Goal: Information Seeking & Learning: Learn about a topic

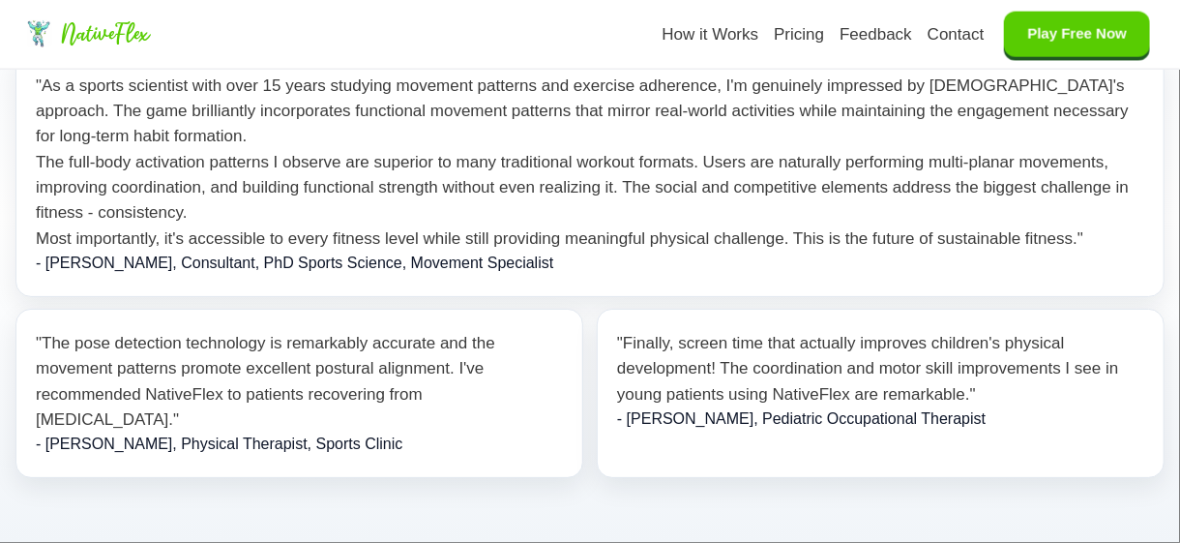
scroll to position [5321, 0]
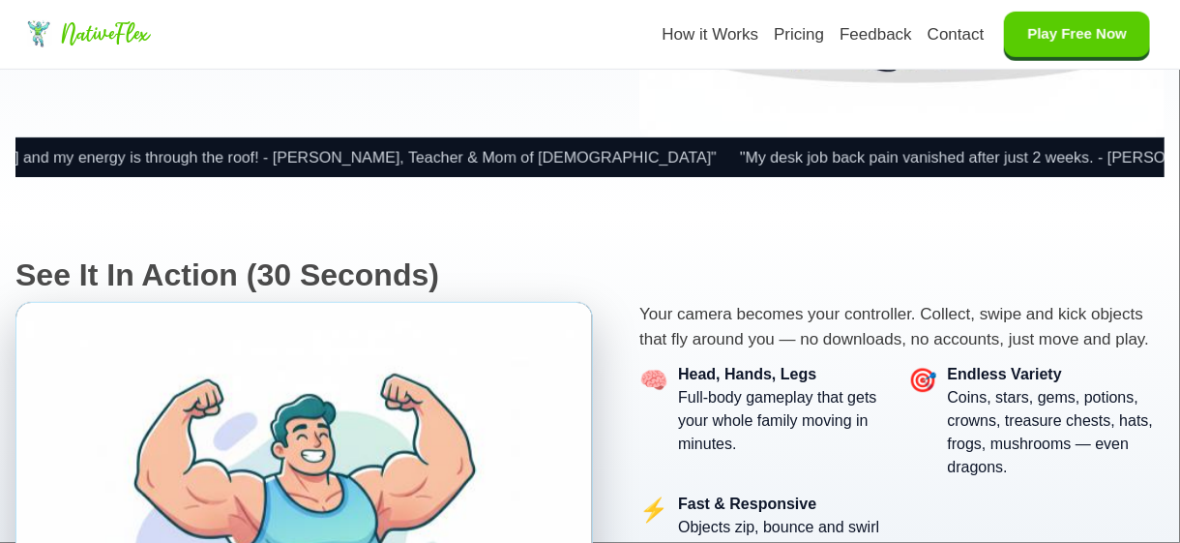
scroll to position [104, 0]
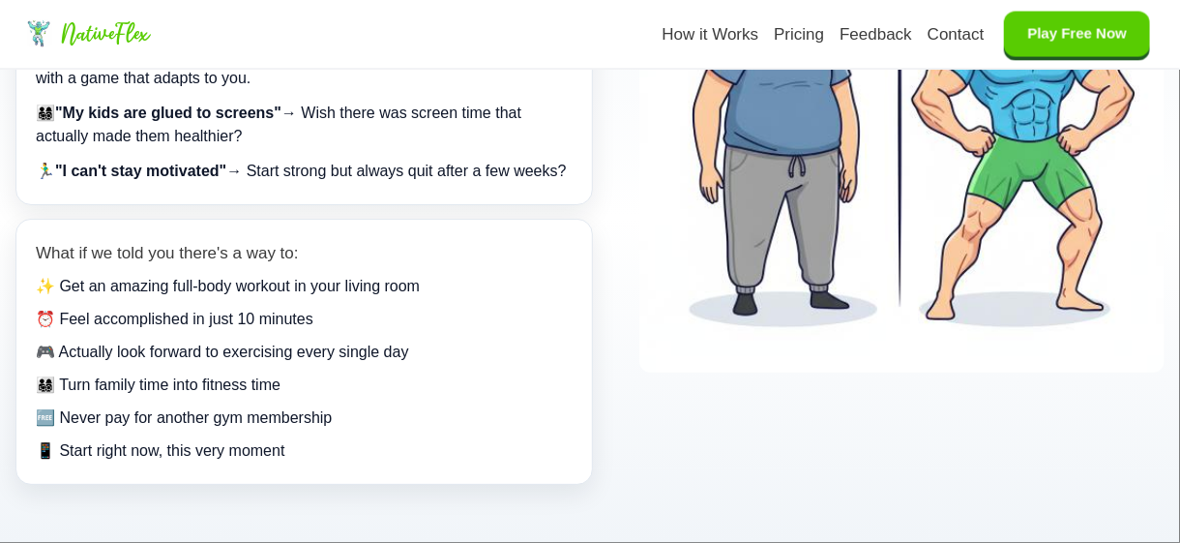
scroll to position [1645, 0]
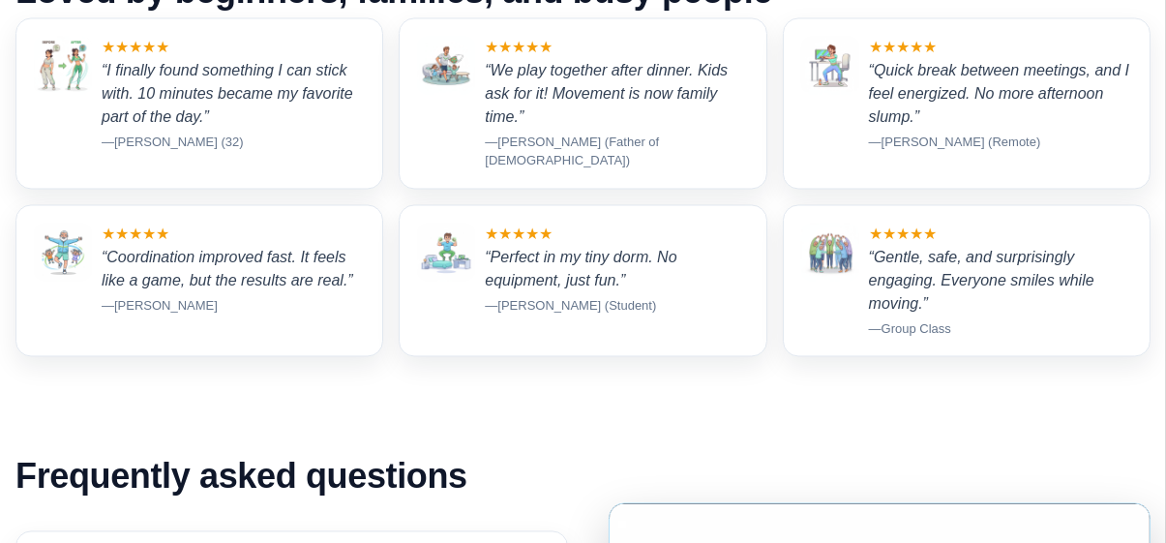
scroll to position [7837, 0]
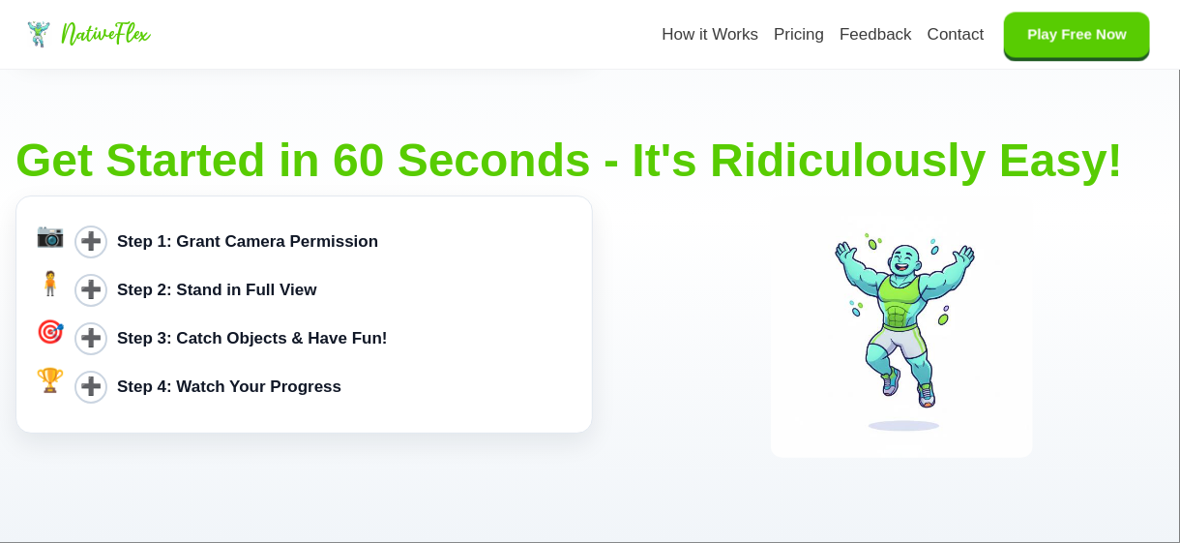
scroll to position [2032, 0]
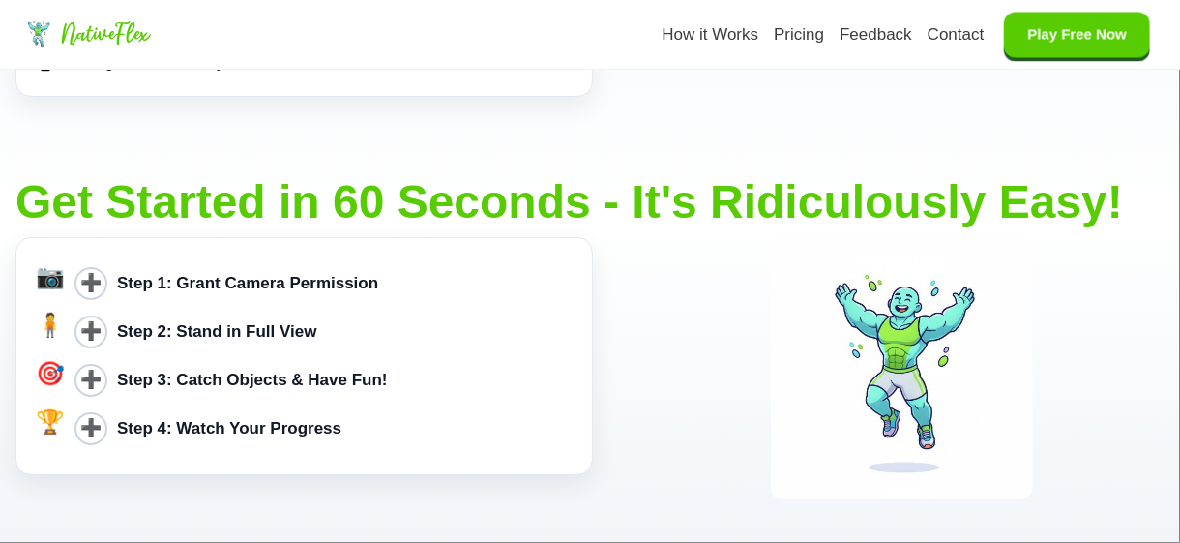
click at [287, 276] on div "➕ Step 1: Grant Camera Permission" at bounding box center [323, 283] width 498 height 48
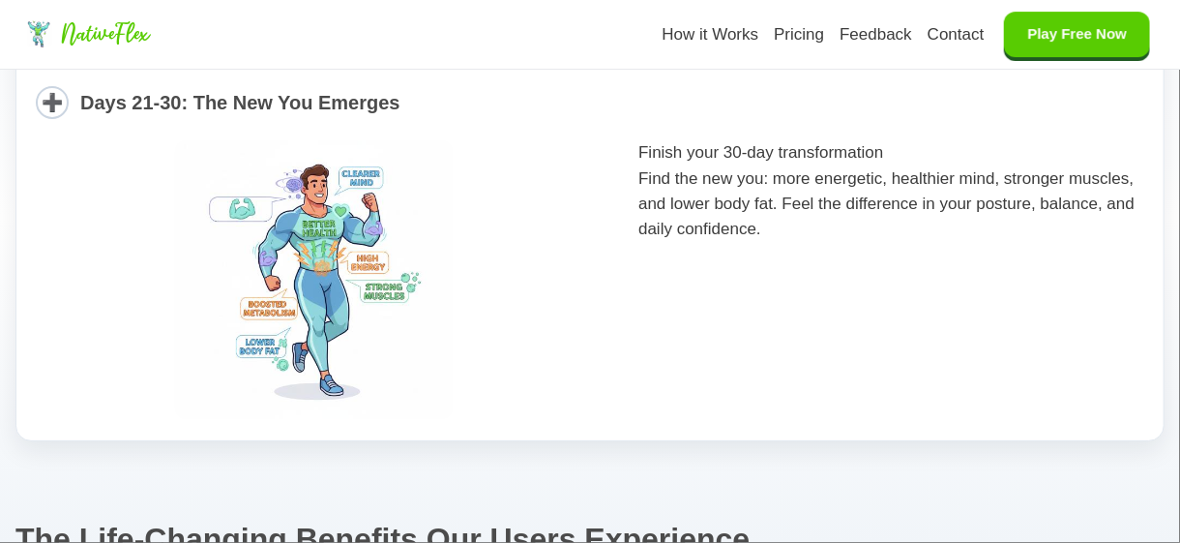
scroll to position [3193, 0]
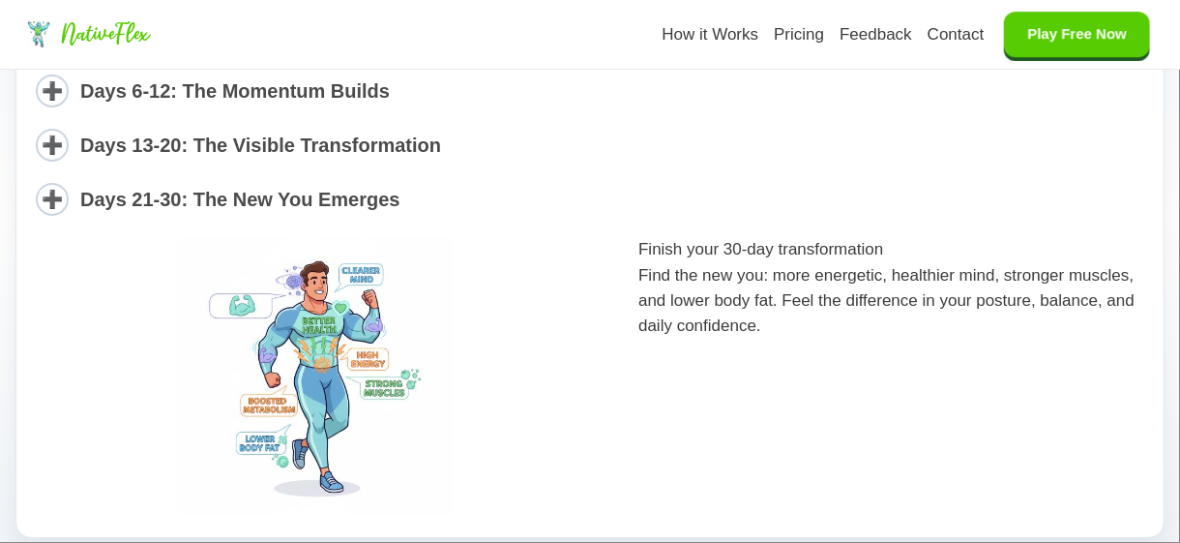
click at [245, 214] on span "Days 21-30: The New You Emerges" at bounding box center [240, 199] width 320 height 29
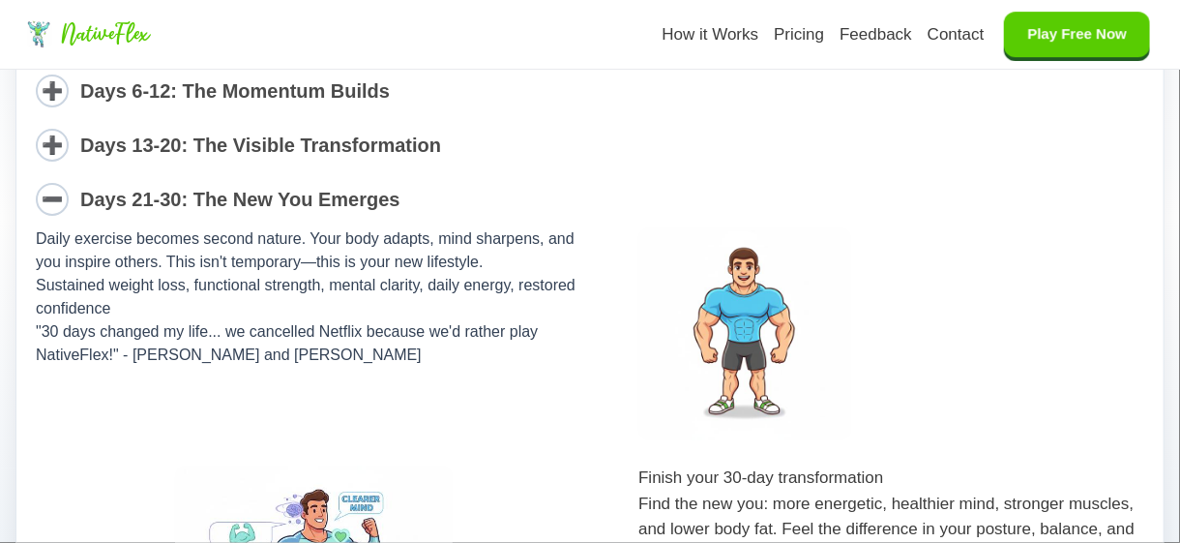
click at [308, 151] on span "Days 13-20: The Visible Transformation" at bounding box center [260, 144] width 361 height 21
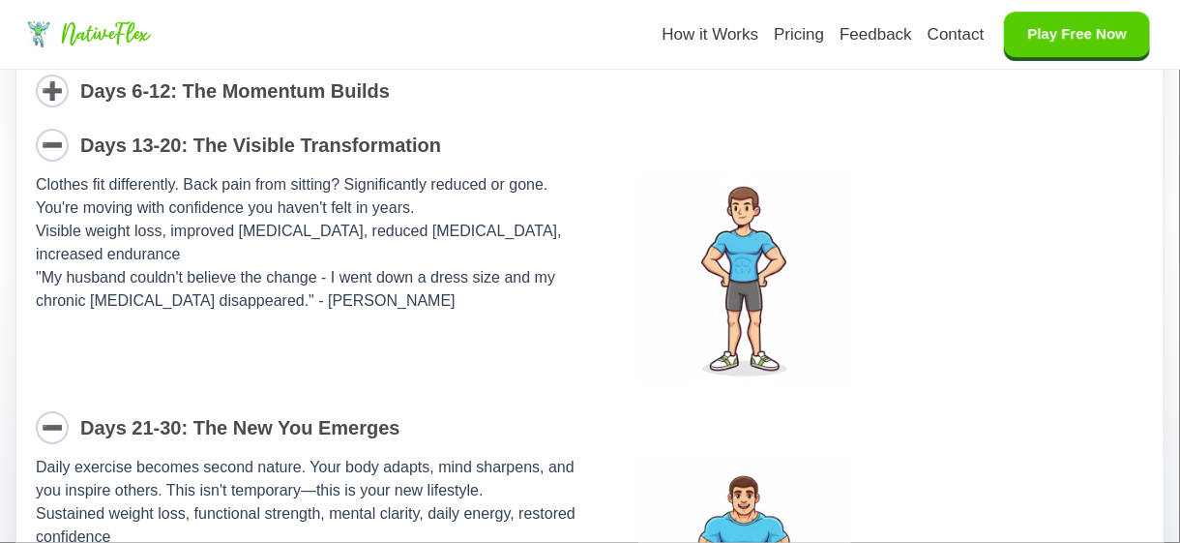
scroll to position [3096, 0]
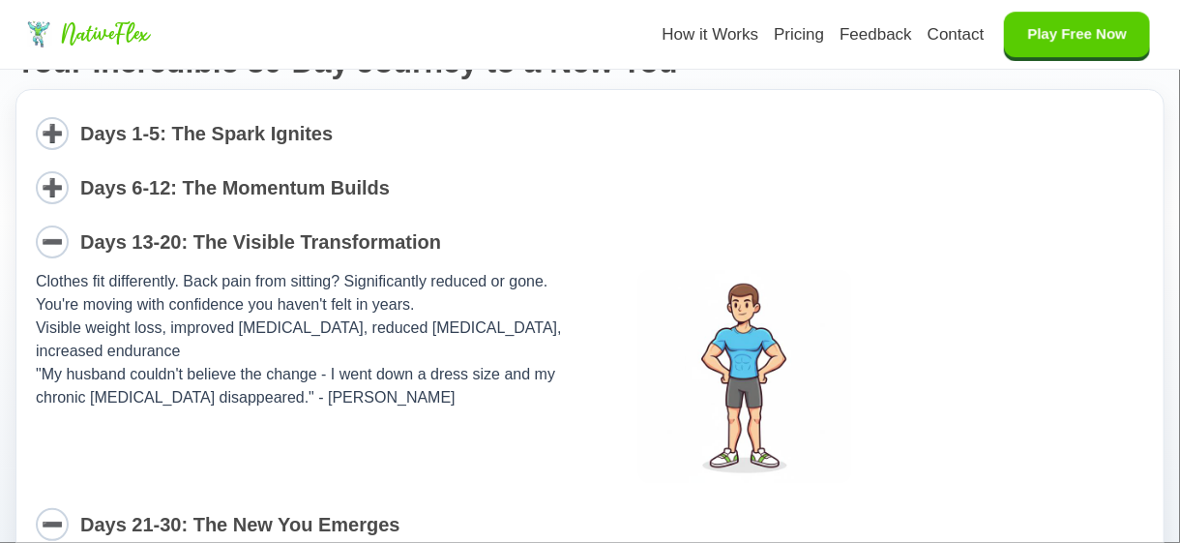
click at [304, 198] on span "Days 6-12: The Momentum Builds" at bounding box center [235, 187] width 310 height 21
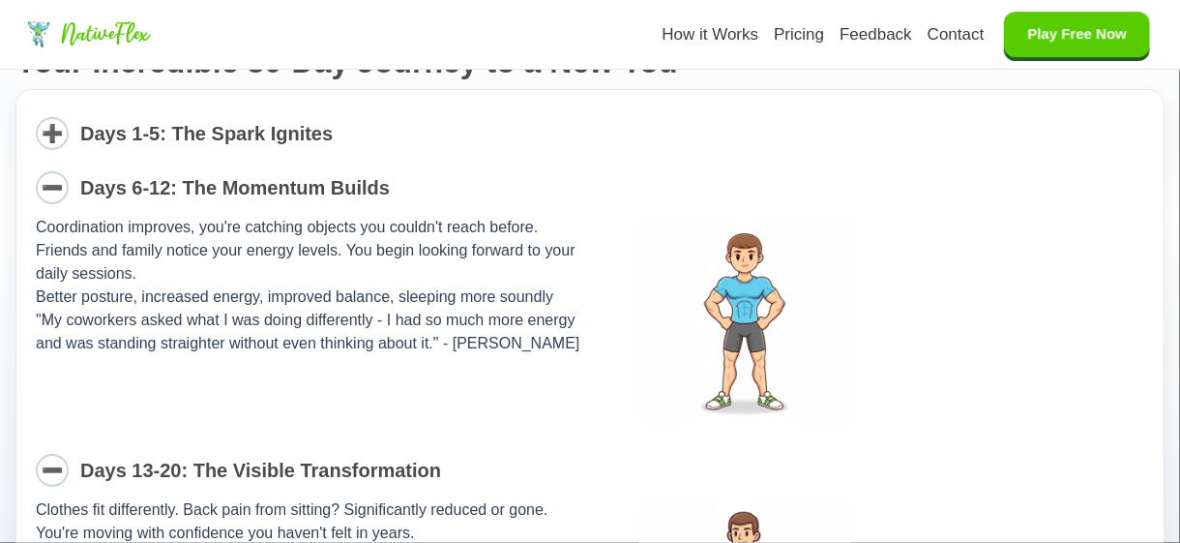
click at [290, 144] on span "Days 1-5: The Spark Ignites" at bounding box center [206, 133] width 253 height 21
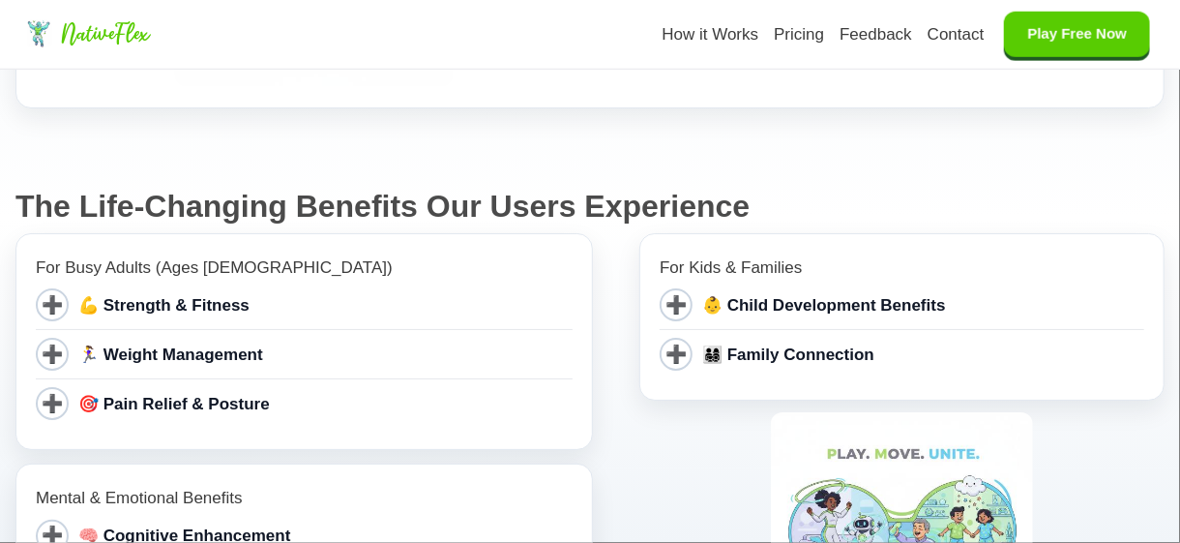
scroll to position [4644, 0]
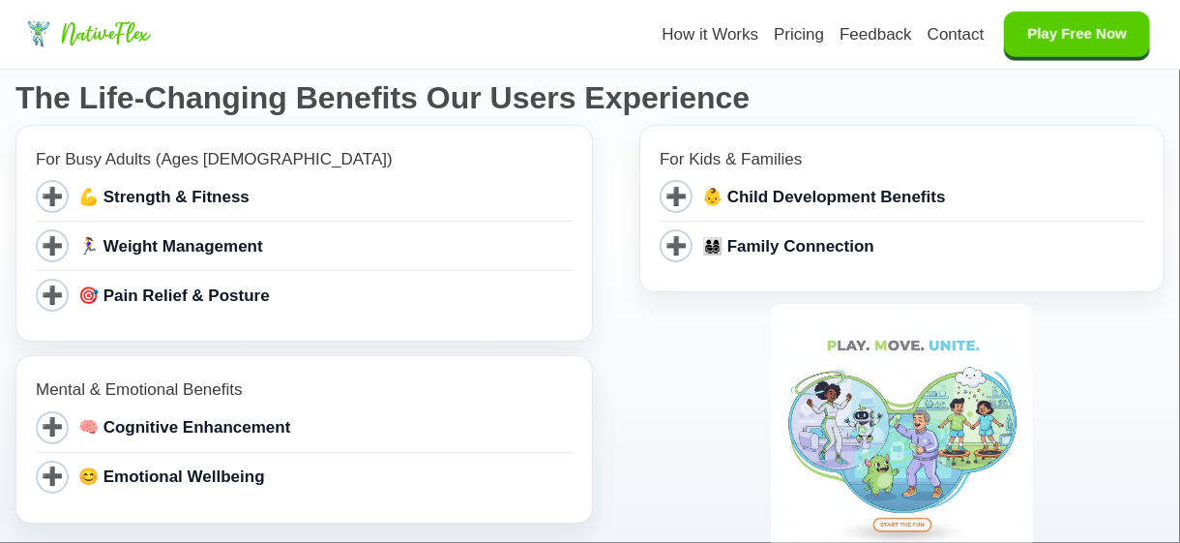
click at [225, 187] on span "💪 Strength & Fitness" at bounding box center [163, 197] width 171 height 25
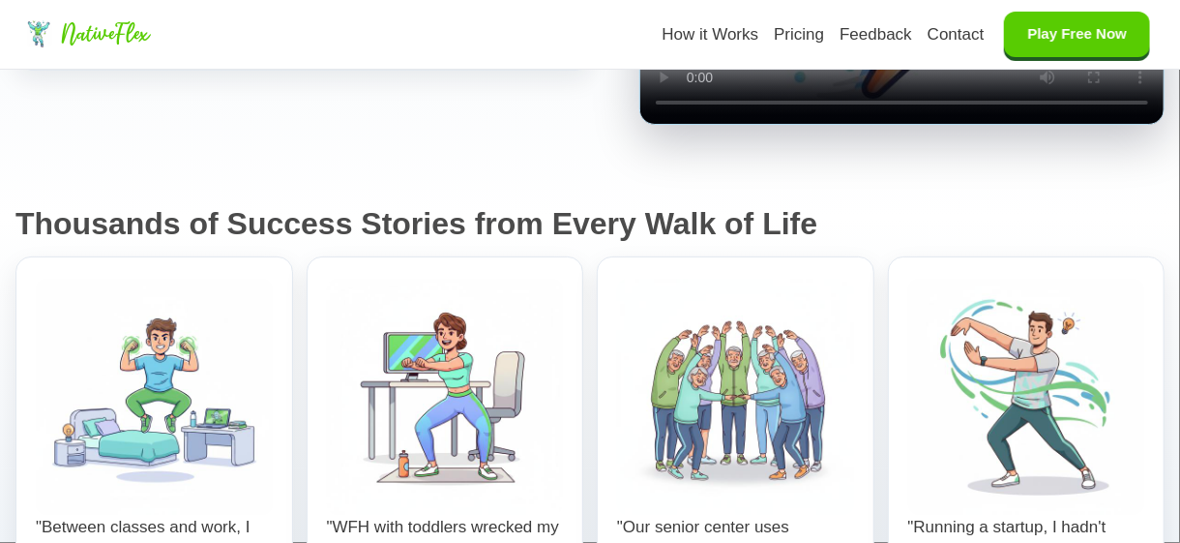
scroll to position [7547, 0]
